Goal: Task Accomplishment & Management: Manage account settings

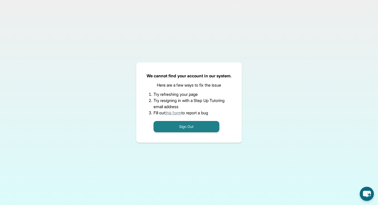
click at [191, 28] on div "We cannot find your account in our system. Here are a few ways to fix the issue…" at bounding box center [189, 102] width 378 height 205
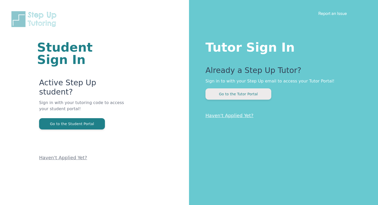
click at [252, 94] on button "Go to the Tutor Portal" at bounding box center [239, 94] width 66 height 11
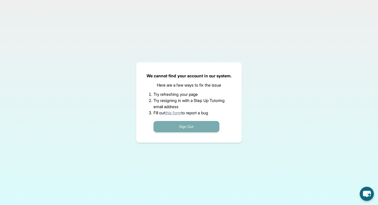
click at [202, 127] on button "Sign Out" at bounding box center [187, 126] width 66 height 11
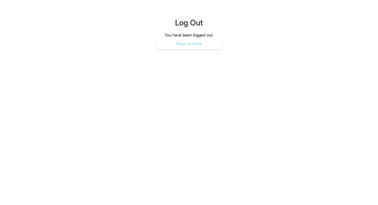
click at [203, 45] on button "Return to home" at bounding box center [189, 43] width 66 height 11
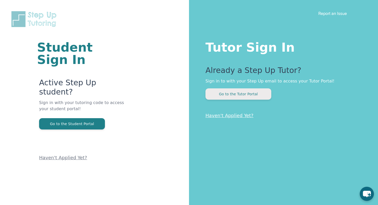
click at [242, 93] on button "Go to the Tutor Portal" at bounding box center [239, 94] width 66 height 11
